Goal: Information Seeking & Learning: Find specific fact

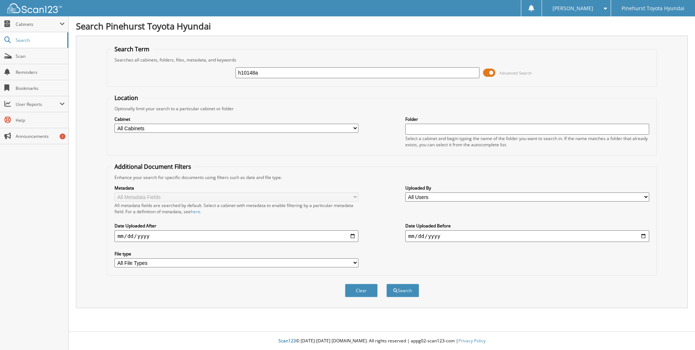
type input "h10148a"
click at [386, 284] on button "Search" at bounding box center [402, 290] width 33 height 13
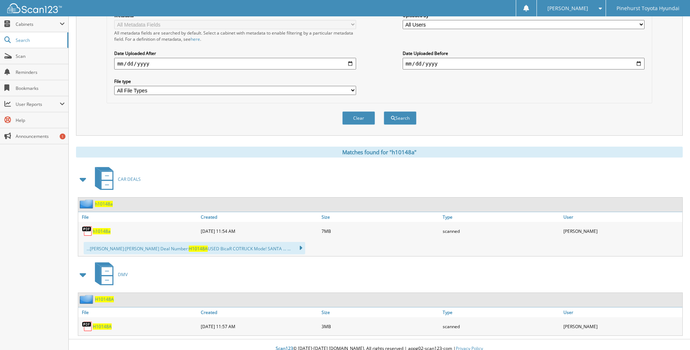
scroll to position [180, 0]
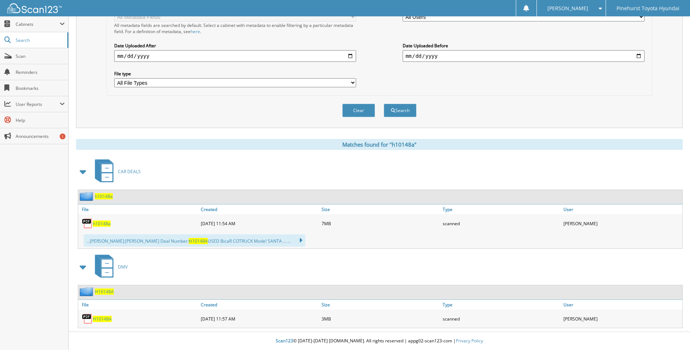
click at [97, 221] on span "h10148a" at bounding box center [102, 223] width 18 height 6
